Goal: Understand process/instructions: Learn how to perform a task or action

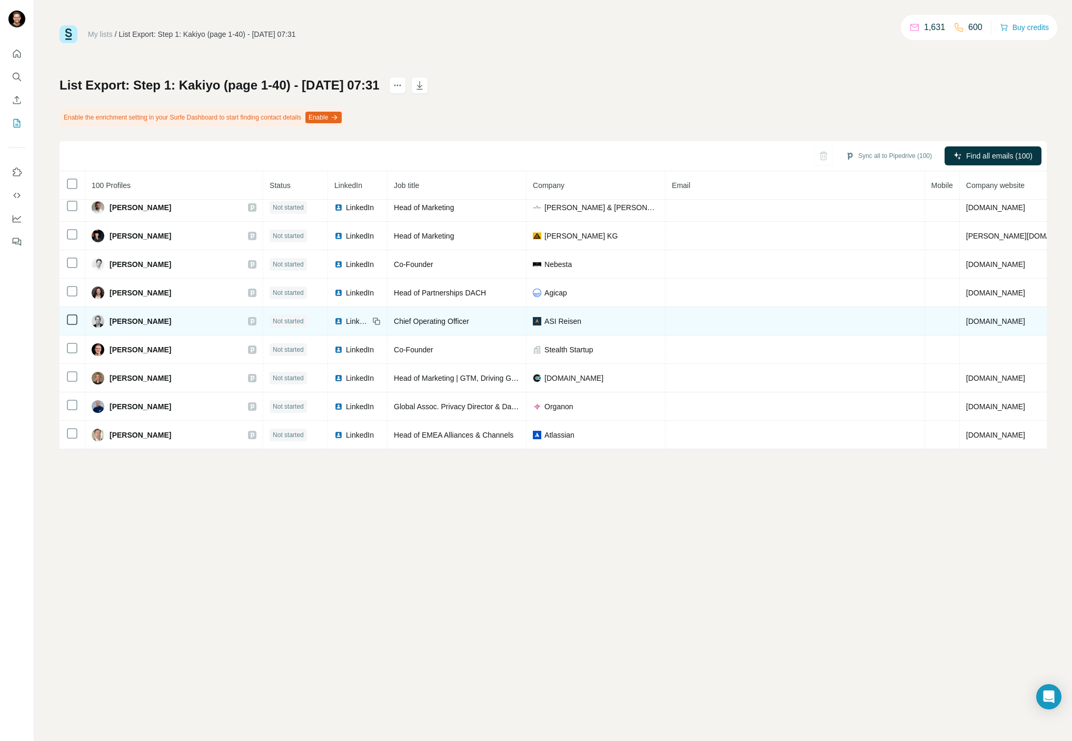
scroll to position [2595, 0]
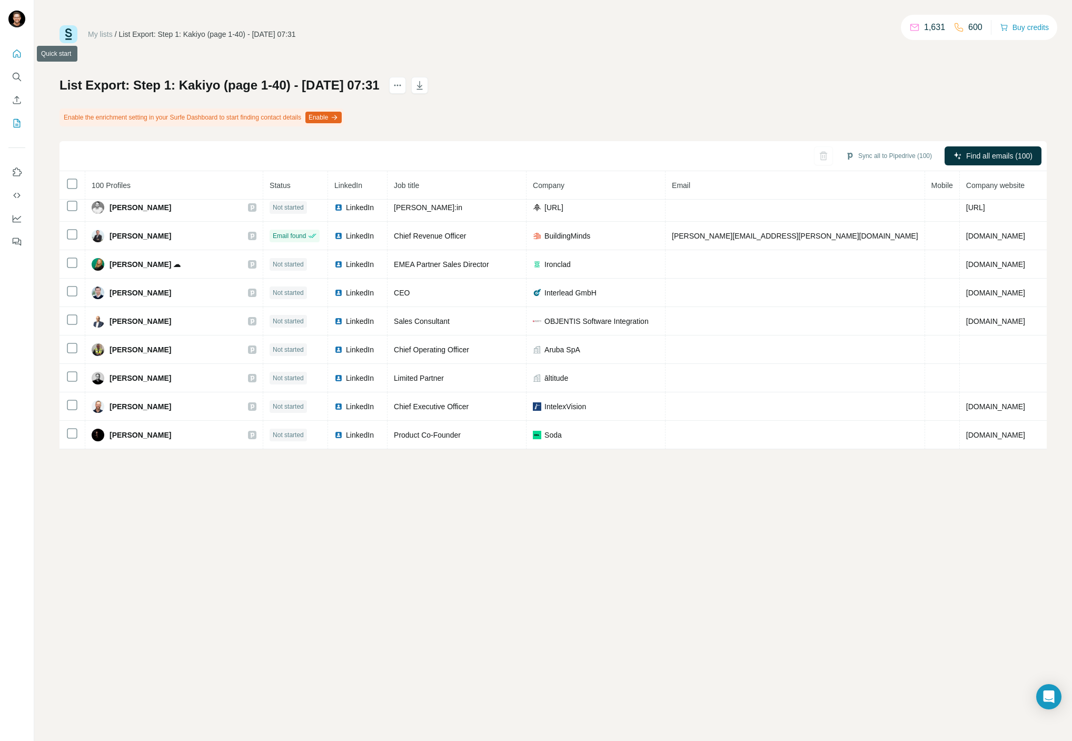
click at [12, 52] on icon "Quick start" at bounding box center [17, 53] width 11 height 11
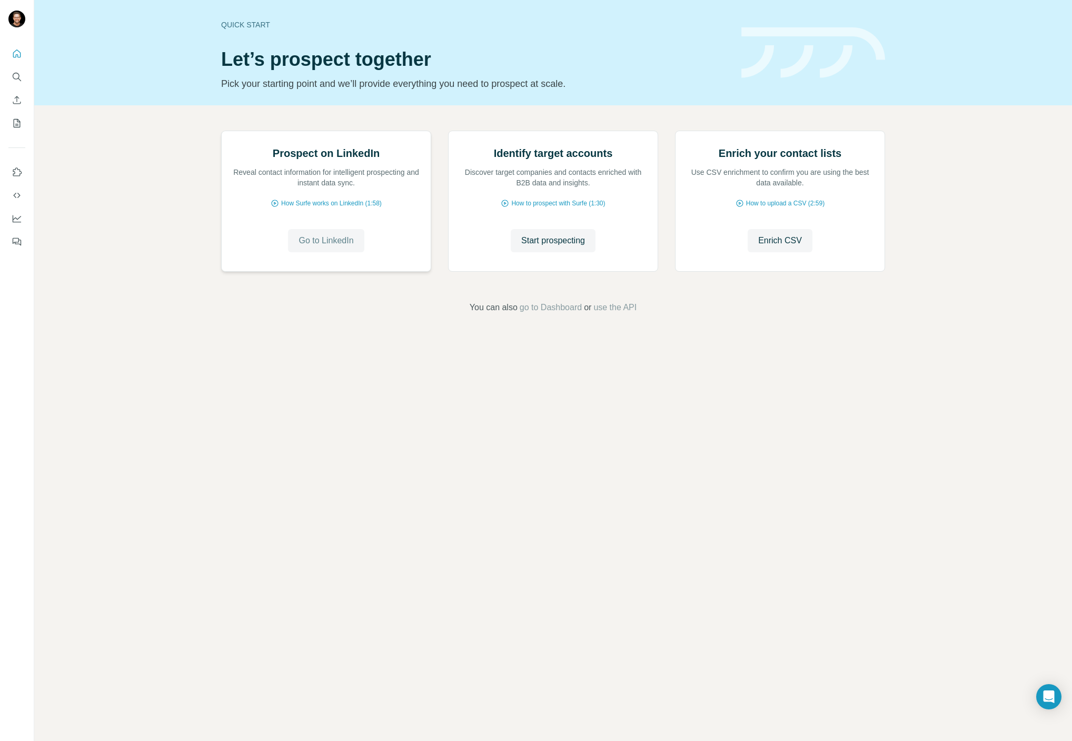
click at [327, 247] on span "Go to LinkedIn" at bounding box center [326, 240] width 55 height 13
click at [321, 208] on span "How Surfe works on LinkedIn (1:58)" at bounding box center [331, 203] width 101 height 9
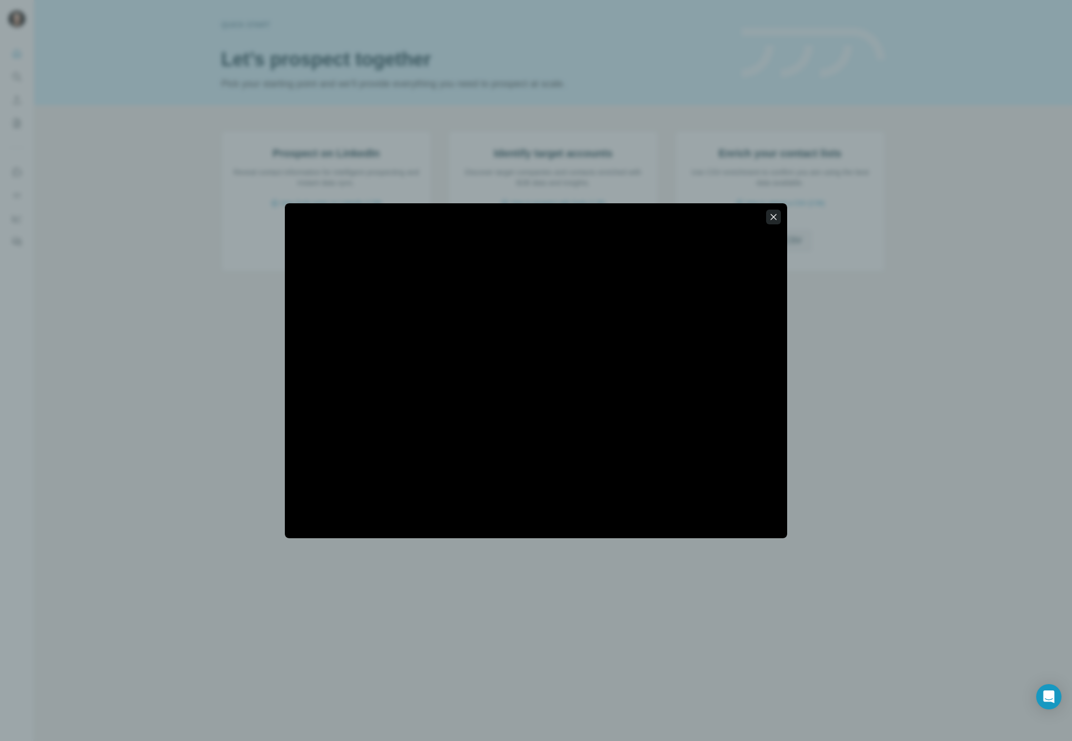
click at [774, 219] on icon "button" at bounding box center [773, 217] width 11 height 11
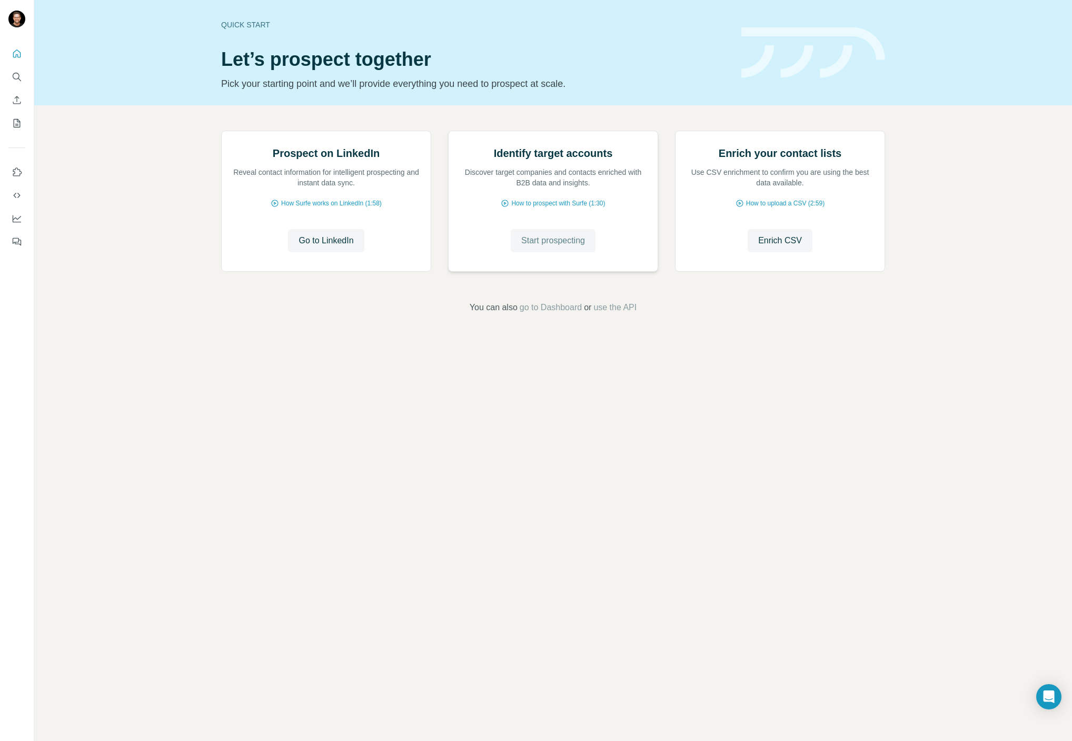
click at [545, 247] on span "Start prospecting" at bounding box center [553, 240] width 64 height 13
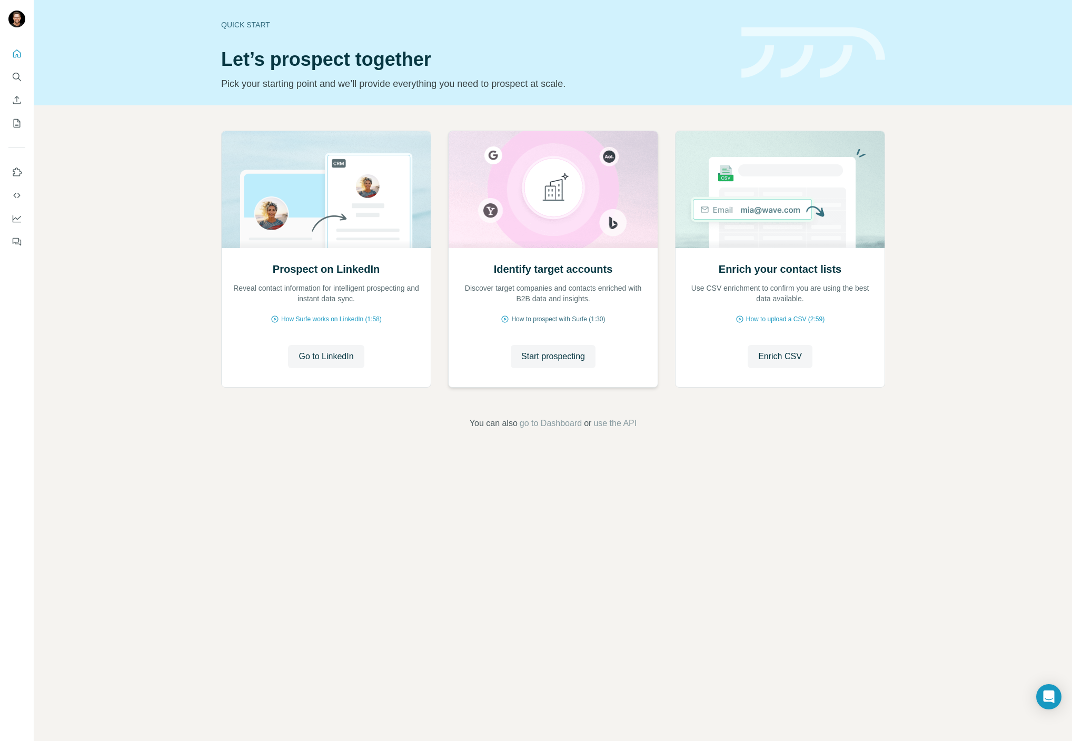
click at [547, 318] on span "How to prospect with Surfe (1:30)" at bounding box center [558, 318] width 94 height 9
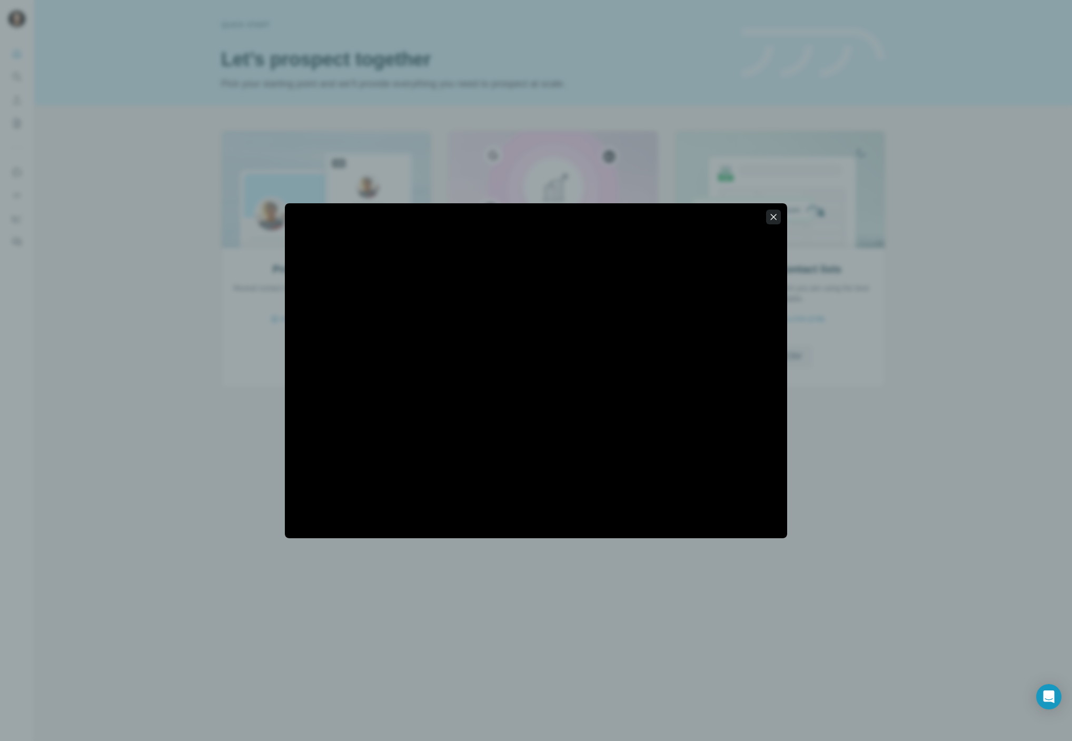
click at [775, 216] on icon "button" at bounding box center [773, 217] width 11 height 11
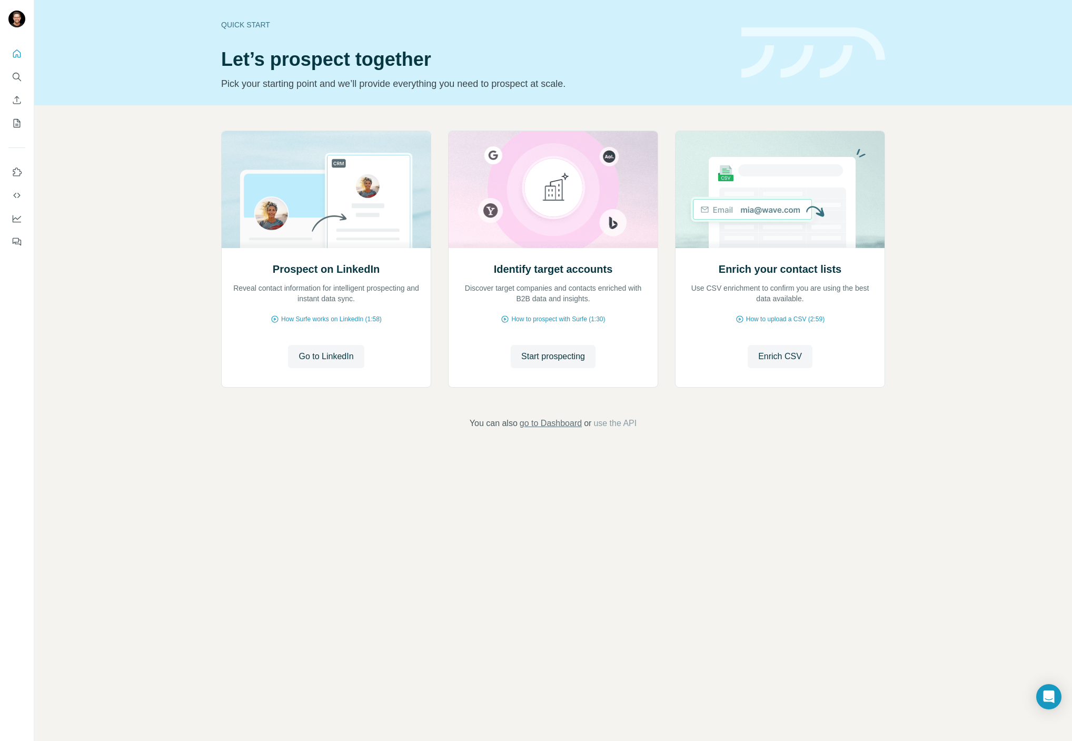
click at [537, 425] on span "go to Dashboard" at bounding box center [551, 423] width 62 height 13
